Goal: Transaction & Acquisition: Purchase product/service

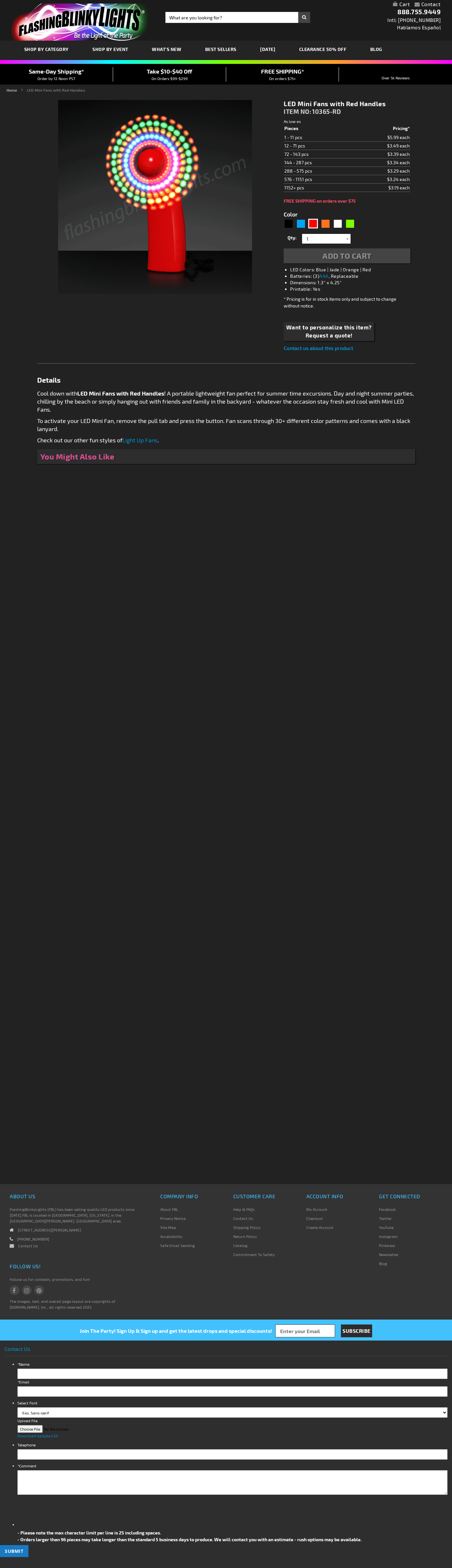
type input "5641"
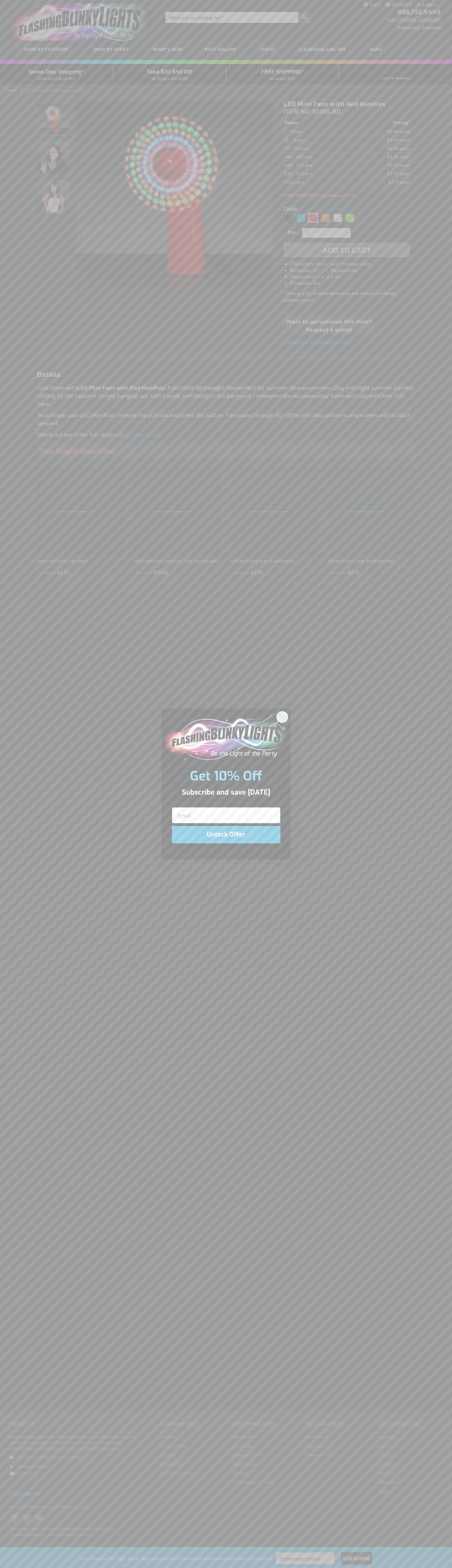
click at [282, 716] on icon "Close dialog" at bounding box center [281, 716] width 4 height 4
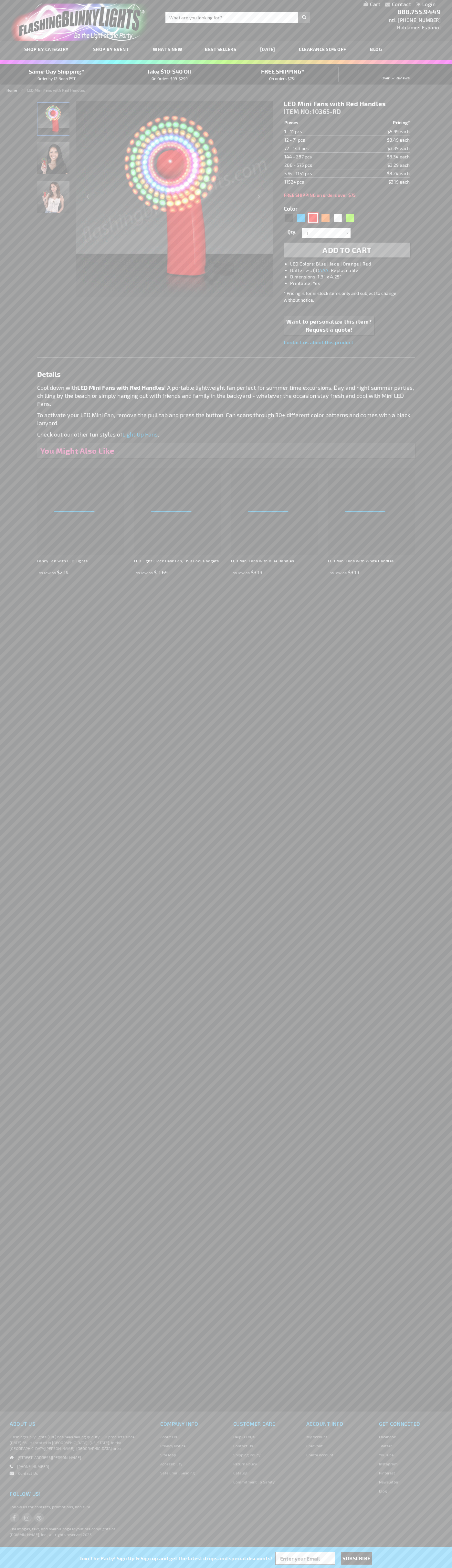
click at [313, 218] on div "Red" at bounding box center [313, 218] width 10 height 10
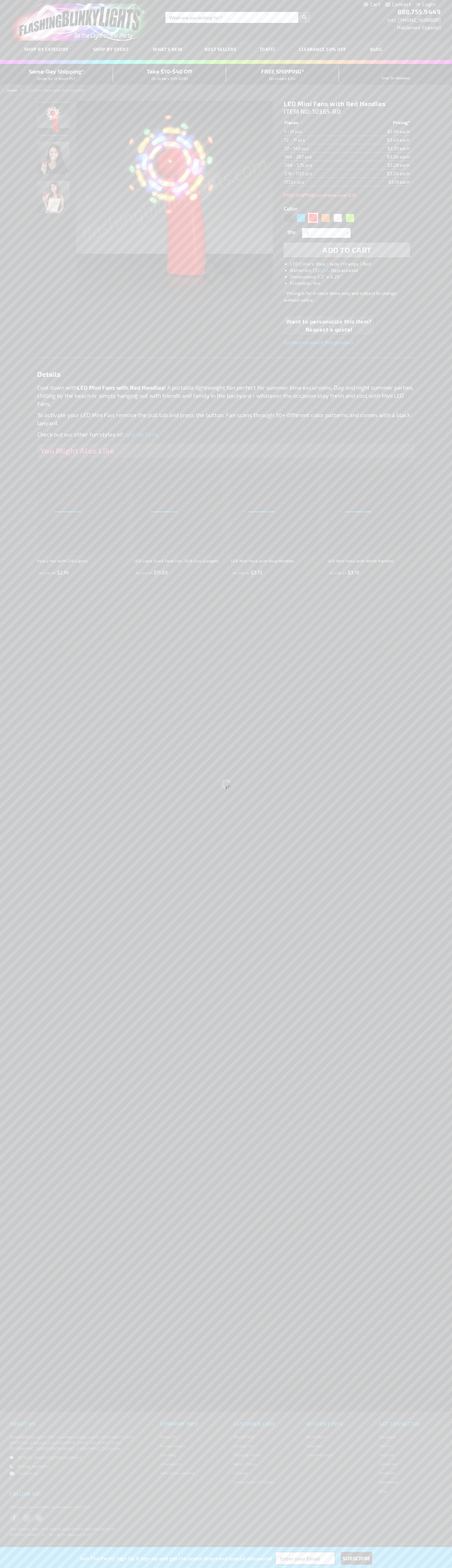
select select
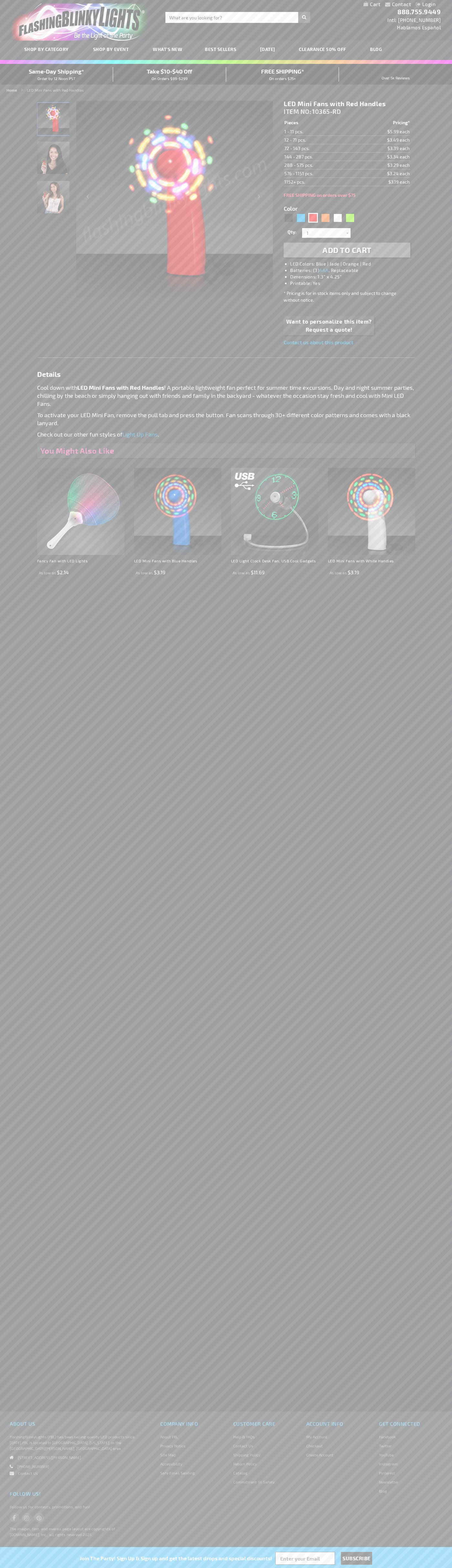
click at [347, 250] on span "Add to Cart" at bounding box center [347, 250] width 49 height 9
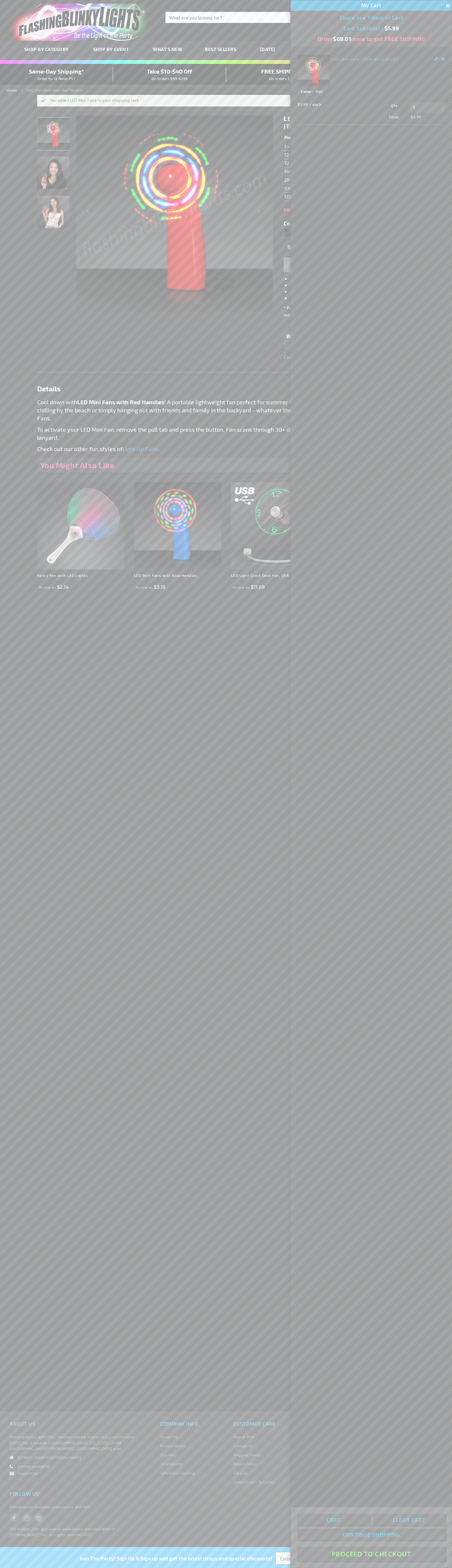
click at [371, 1554] on button "Proceed To Checkout" at bounding box center [371, 1554] width 148 height 15
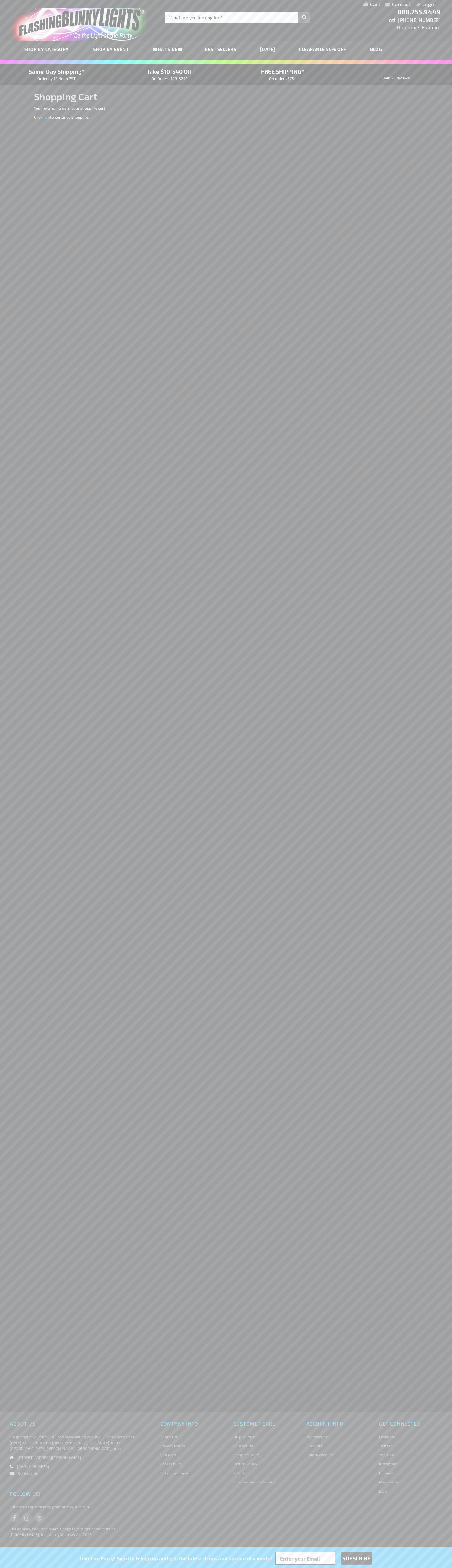
click at [57, 74] on span "Same-Day Shipping*" at bounding box center [56, 71] width 55 height 7
click at [41, 25] on img "store logo" at bounding box center [81, 22] width 139 height 37
click at [425, 318] on div "Contact Compare Products Login Skip to Content My Cart My Cart Close You have n…" at bounding box center [226, 784] width 452 height 1568
click at [437, 1567] on html "The store will not work correctly when cookies are disabled. Contact Compare Pr…" at bounding box center [226, 784] width 452 height 1568
click at [15, 1159] on div "Contact Compare Products Login Skip to Content My Cart My Cart Close You have n…" at bounding box center [226, 784] width 452 height 1568
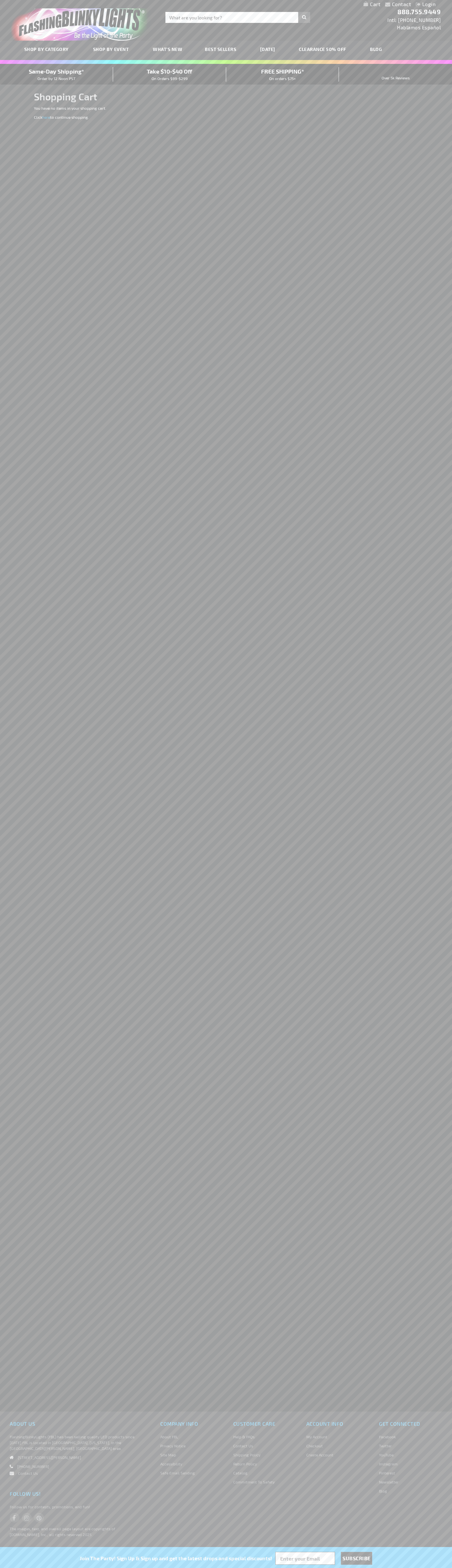
click at [57, 74] on span "Same-Day Shipping*" at bounding box center [56, 71] width 55 height 7
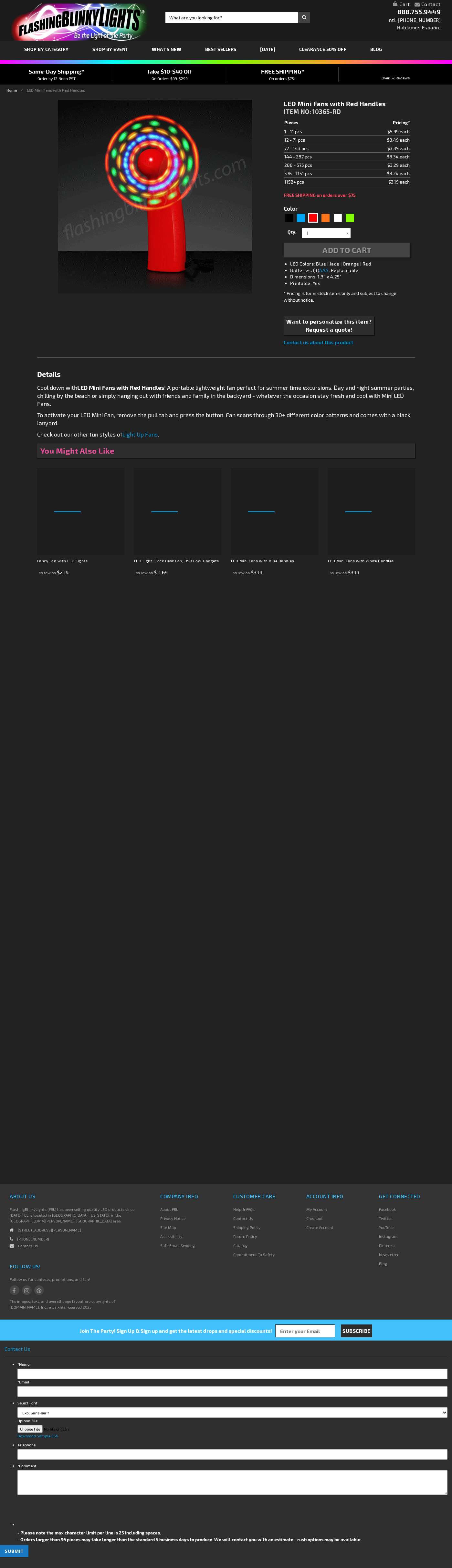
type input "5641"
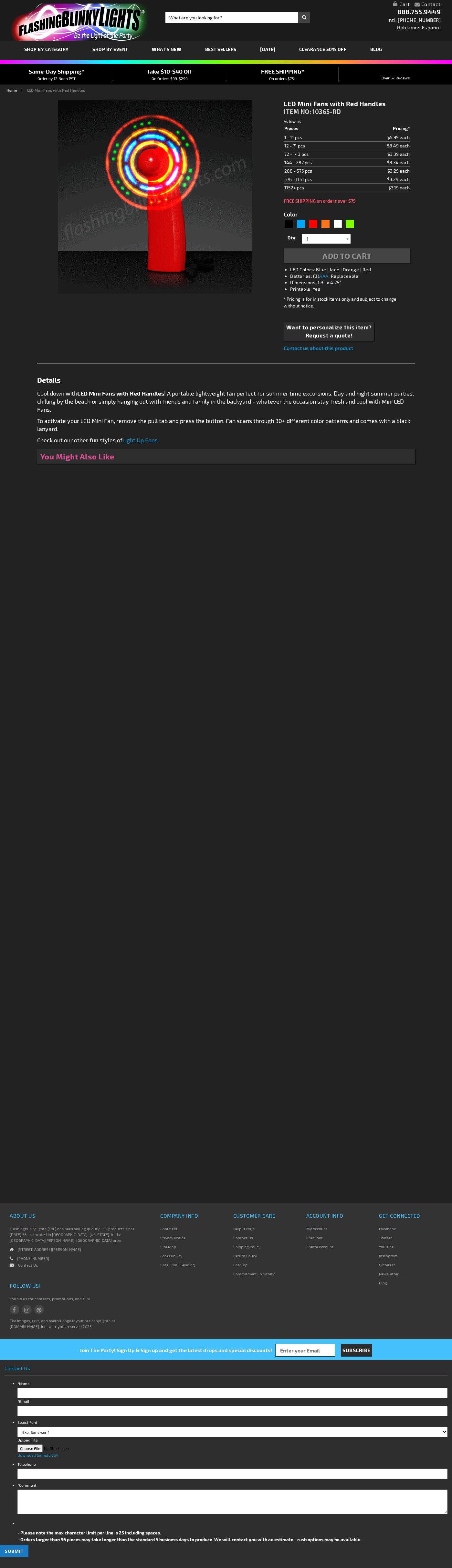
type input "5641"
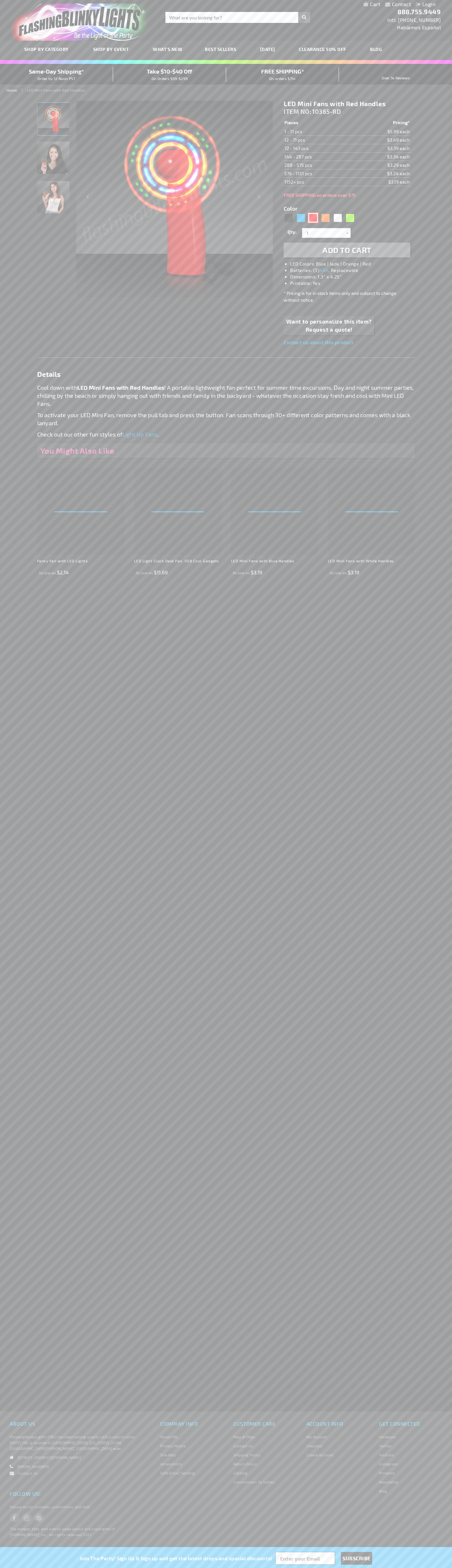
click at [313, 218] on div "Red" at bounding box center [313, 218] width 10 height 10
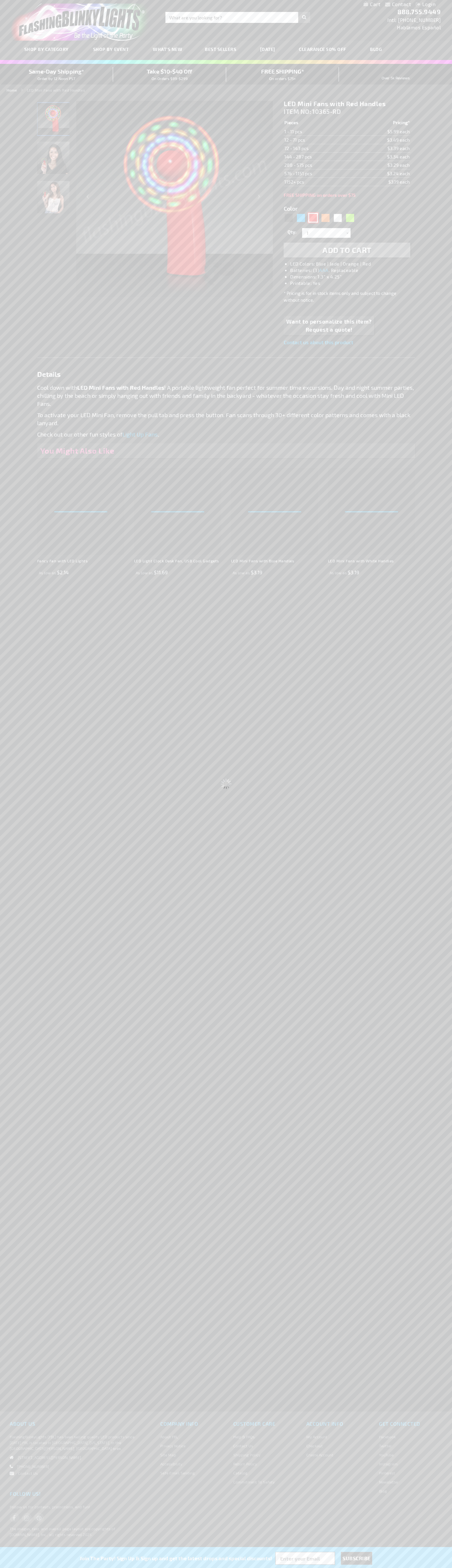
select select
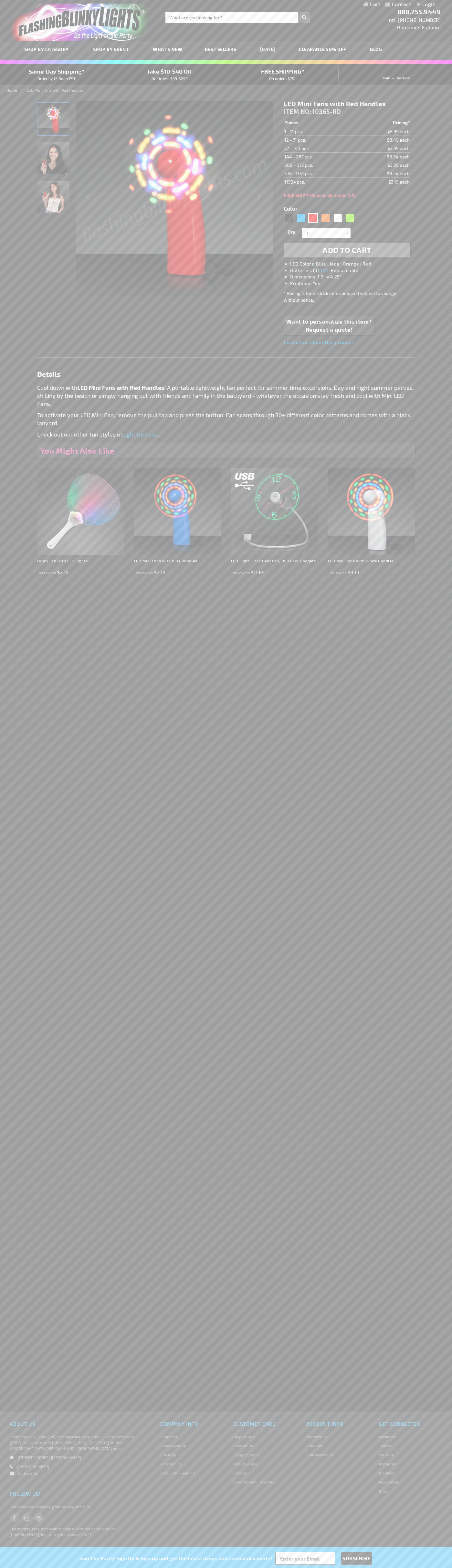
click at [298, 111] on span "ITEM NO:" at bounding box center [297, 111] width 27 height 7
click at [319, 131] on td "1 - 11 pcs." at bounding box center [319, 131] width 71 height 9
click at [319, 140] on td "12 - 71 pcs." at bounding box center [319, 140] width 71 height 9
click at [319, 149] on td "72 - 143 pcs." at bounding box center [319, 149] width 71 height 9
click at [319, 157] on td "144 - 287 pcs." at bounding box center [319, 157] width 71 height 9
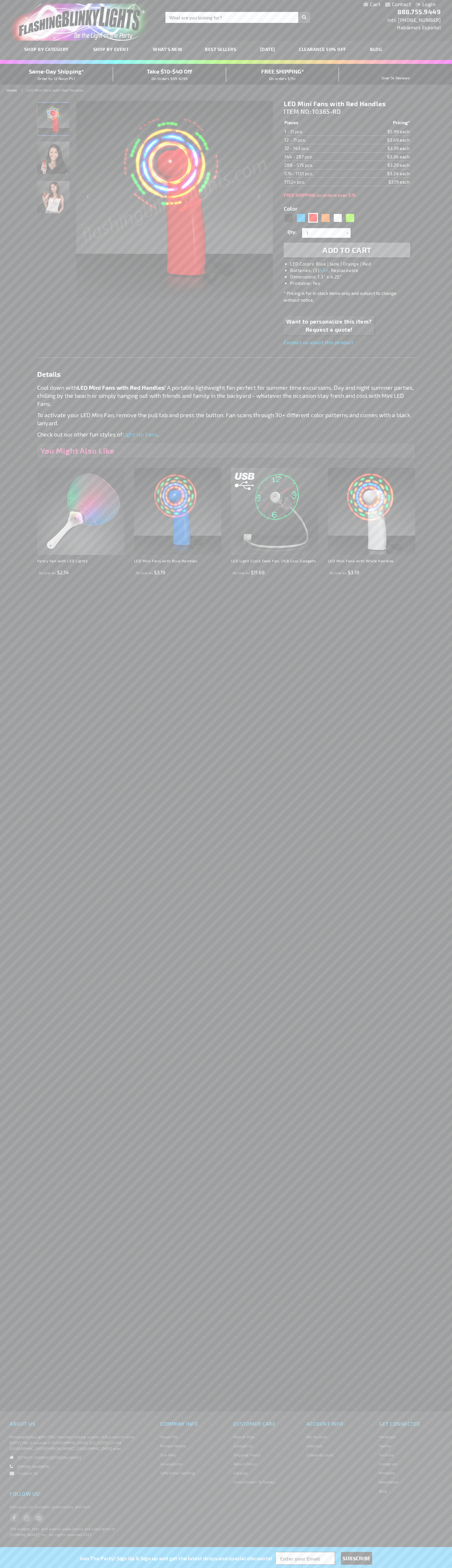
click at [319, 165] on td "288 - 575 pcs." at bounding box center [319, 165] width 71 height 9
click at [319, 173] on td "576 - 1151 pcs." at bounding box center [319, 173] width 71 height 9
click at [319, 182] on td "1152+ pcs." at bounding box center [319, 182] width 71 height 9
click at [327, 233] on input "1" at bounding box center [327, 233] width 47 height 10
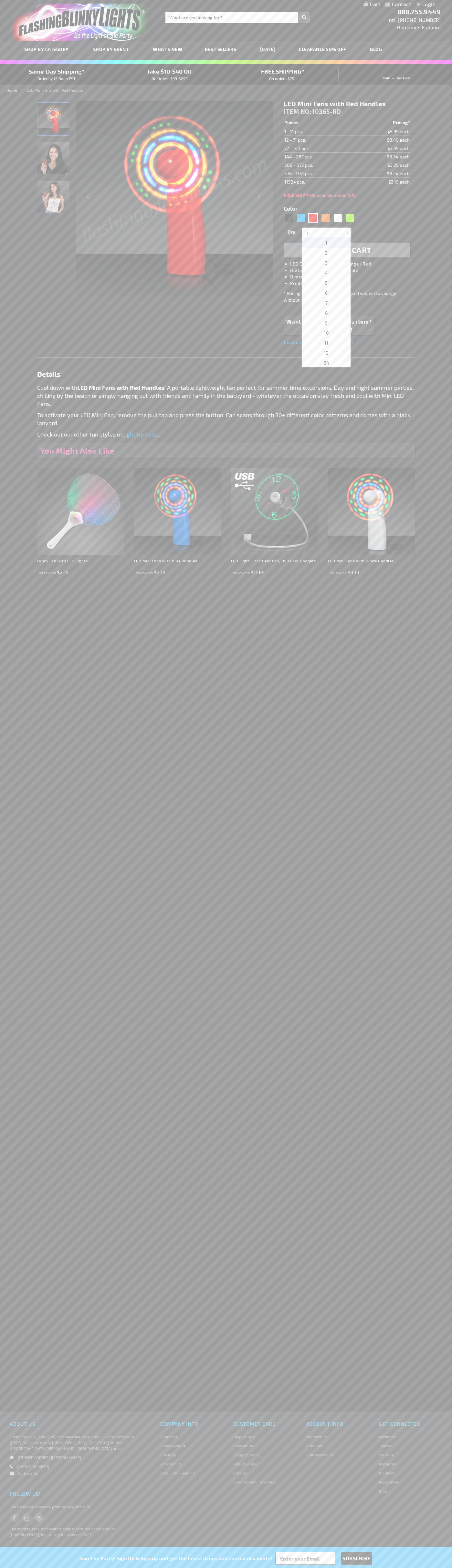
scroll to position [380, 0]
click at [324, 303] on span "408" at bounding box center [326, 302] width 9 height 5
type input "408"
